Goal: Find specific page/section: Find specific page/section

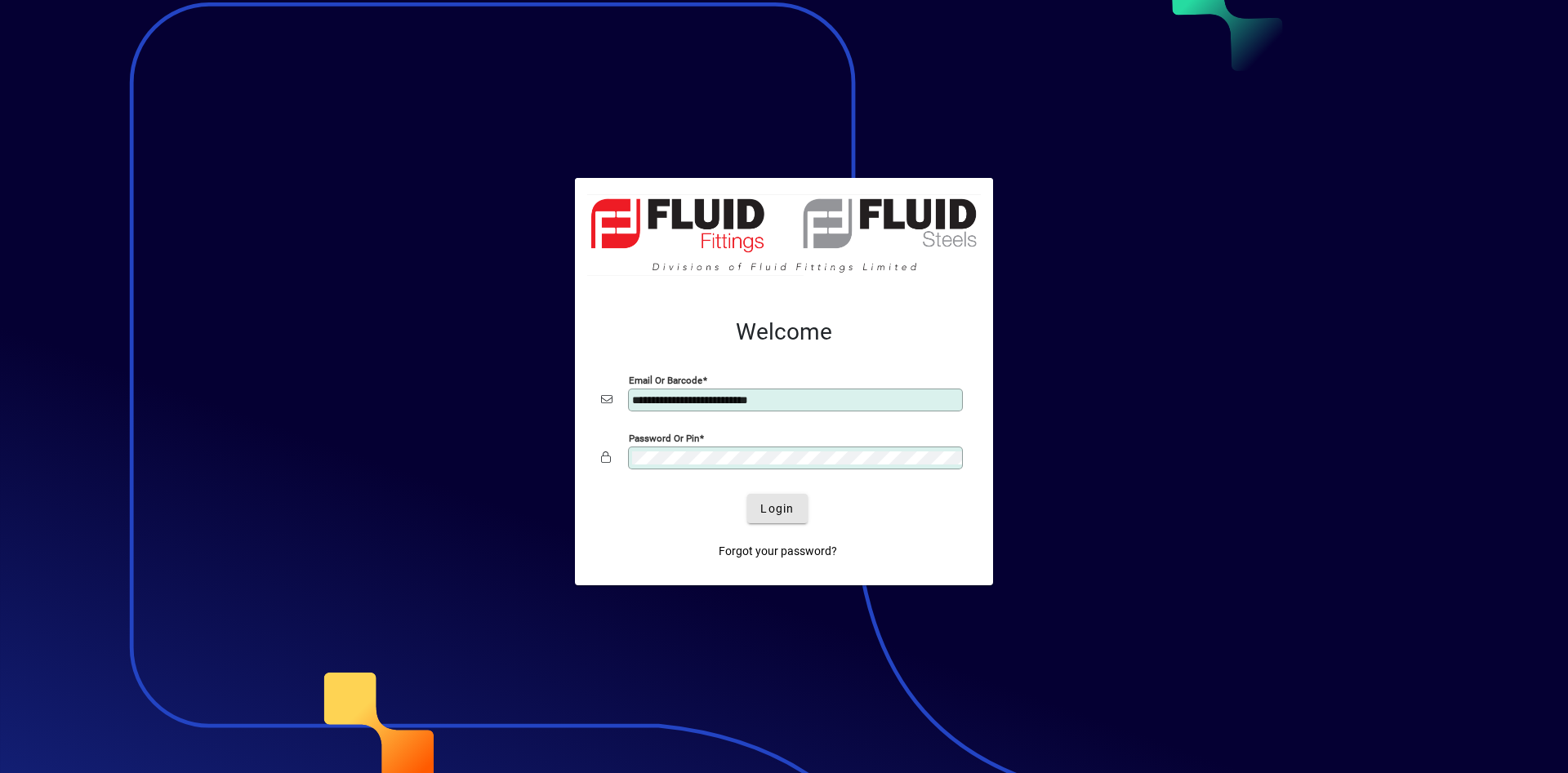
click at [790, 509] on span "Login" at bounding box center [777, 509] width 33 height 17
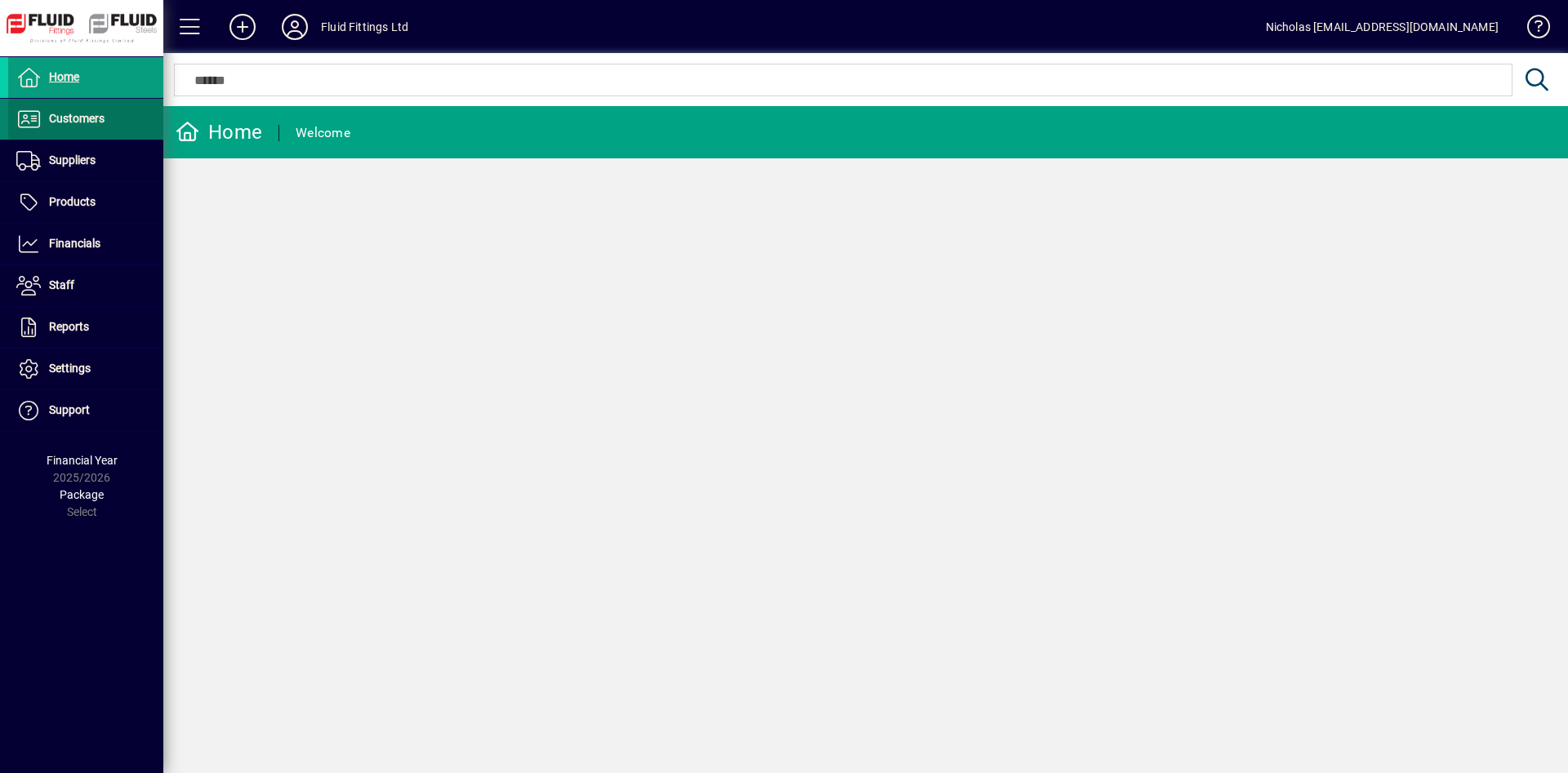
click at [127, 104] on span at bounding box center [86, 119] width 156 height 39
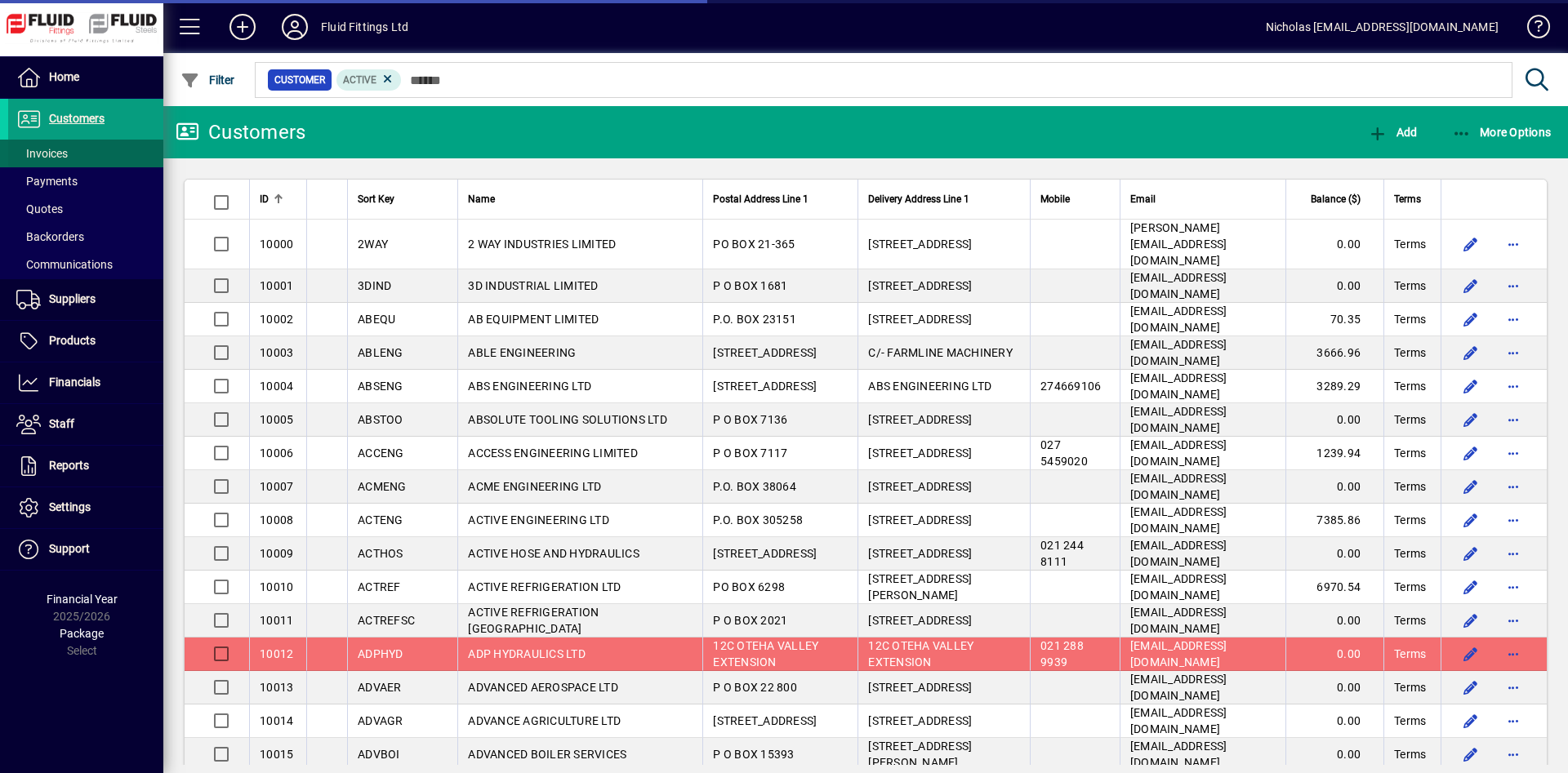
click at [119, 148] on span at bounding box center [86, 154] width 156 height 39
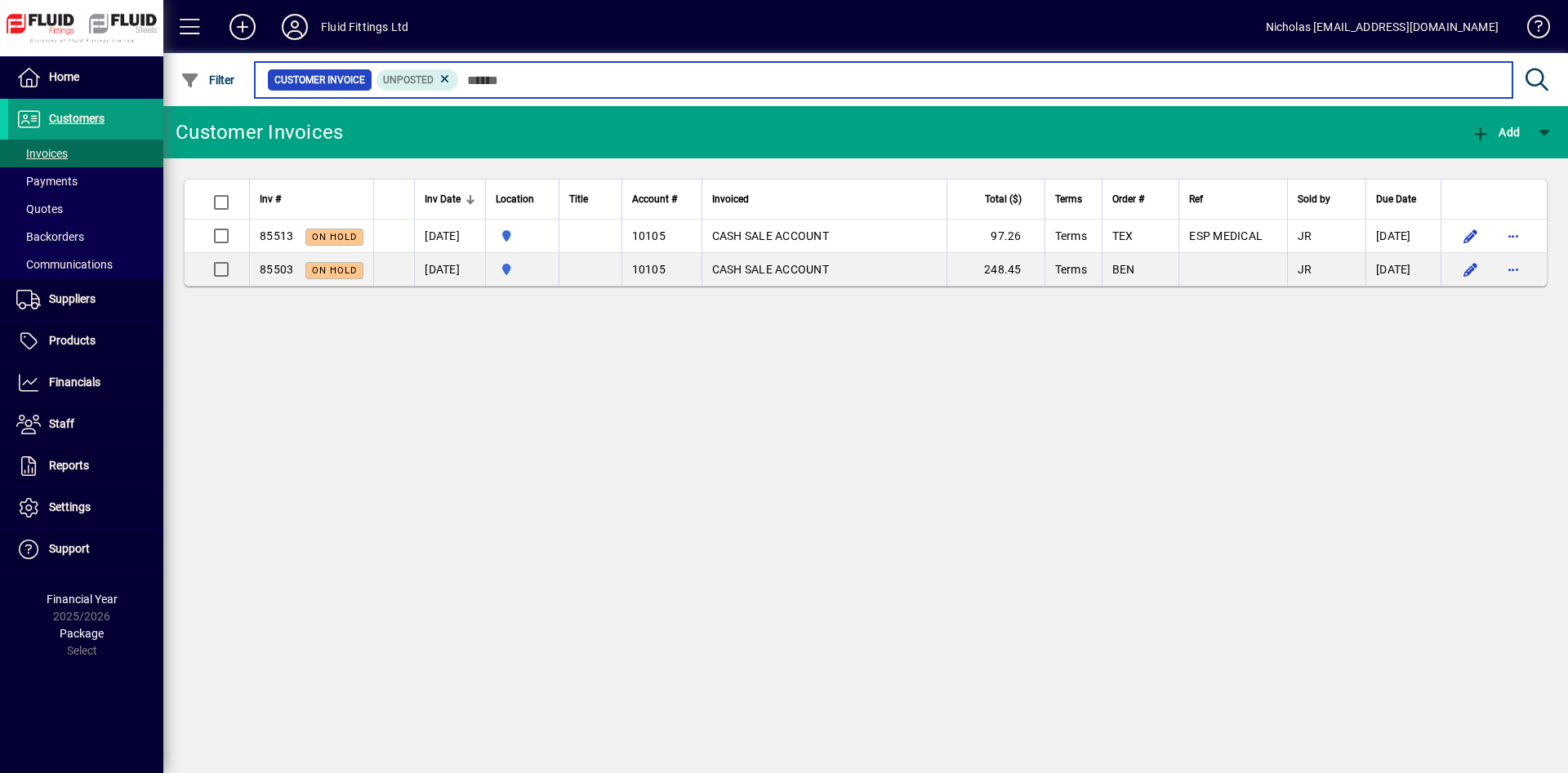
click at [629, 83] on input "text" at bounding box center [979, 80] width 1040 height 23
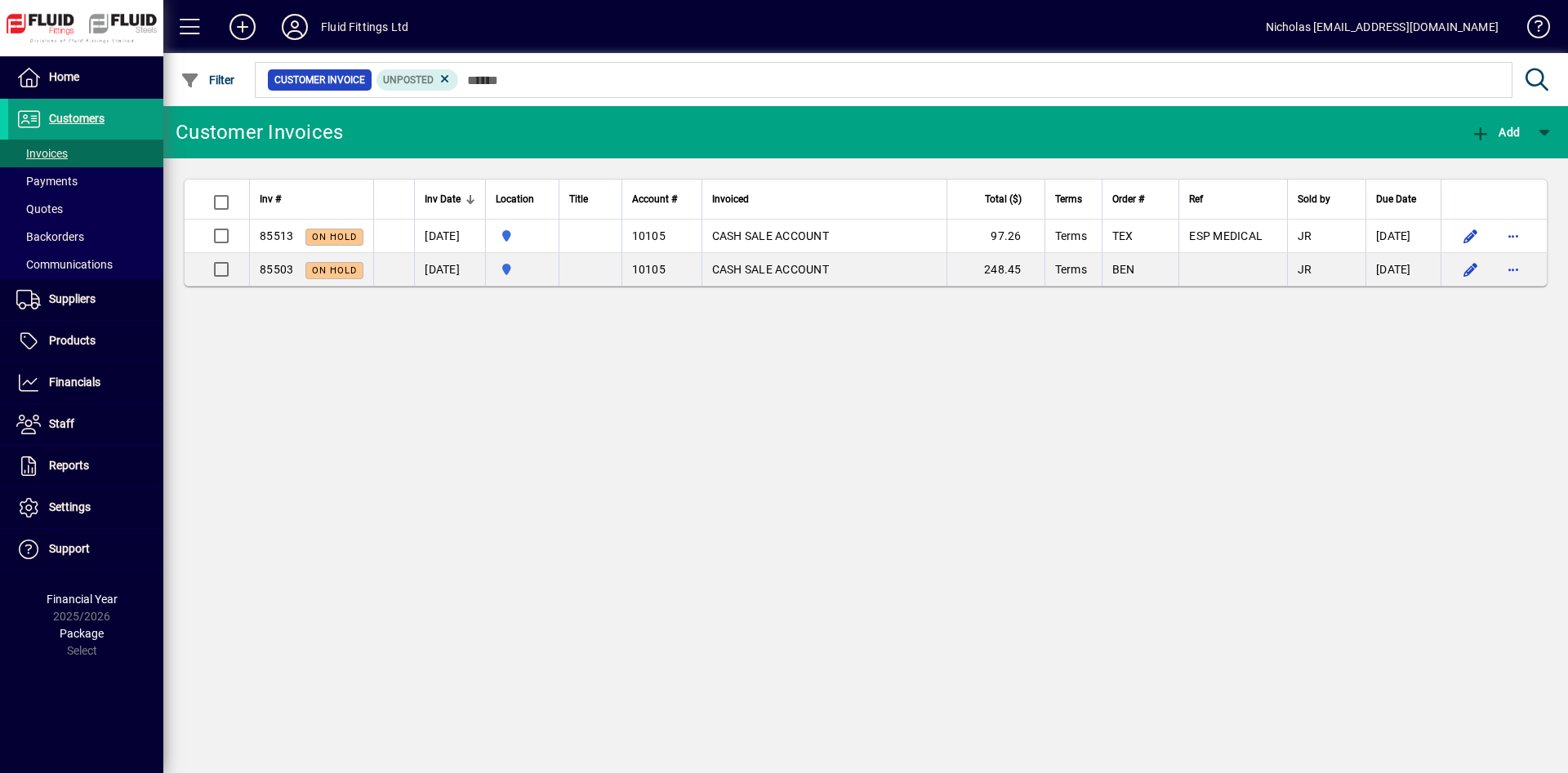
click at [823, 71] on div at bounding box center [954, 61] width 1405 height 18
